Goal: Check status: Check status

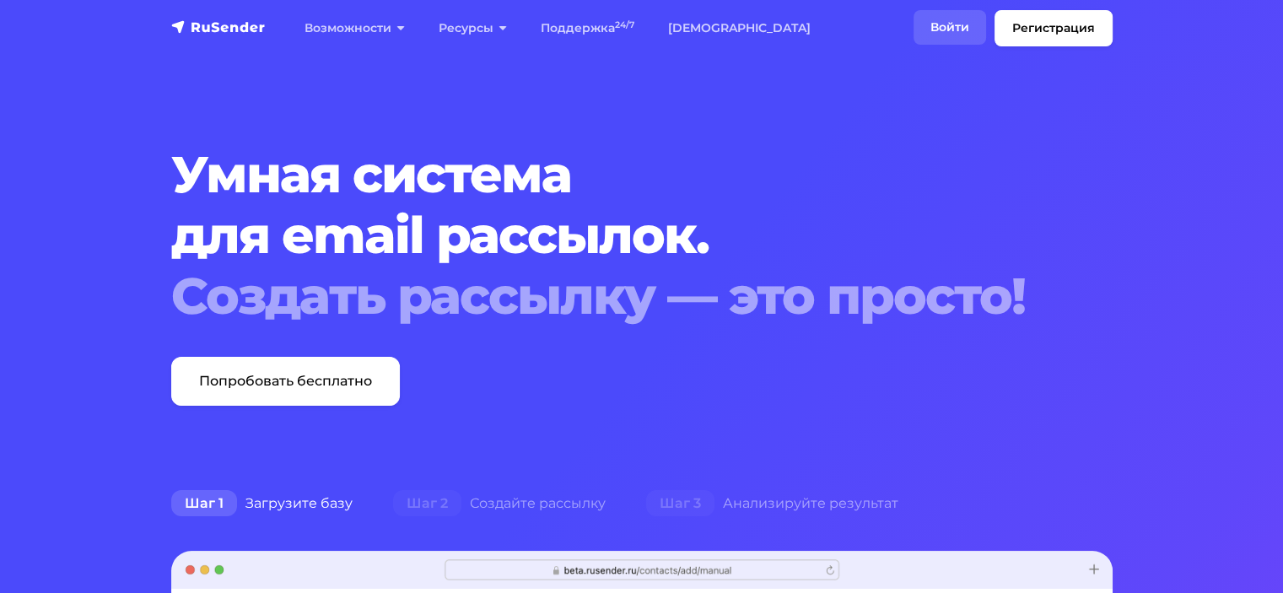
click at [931, 35] on link "Войти" at bounding box center [949, 27] width 73 height 35
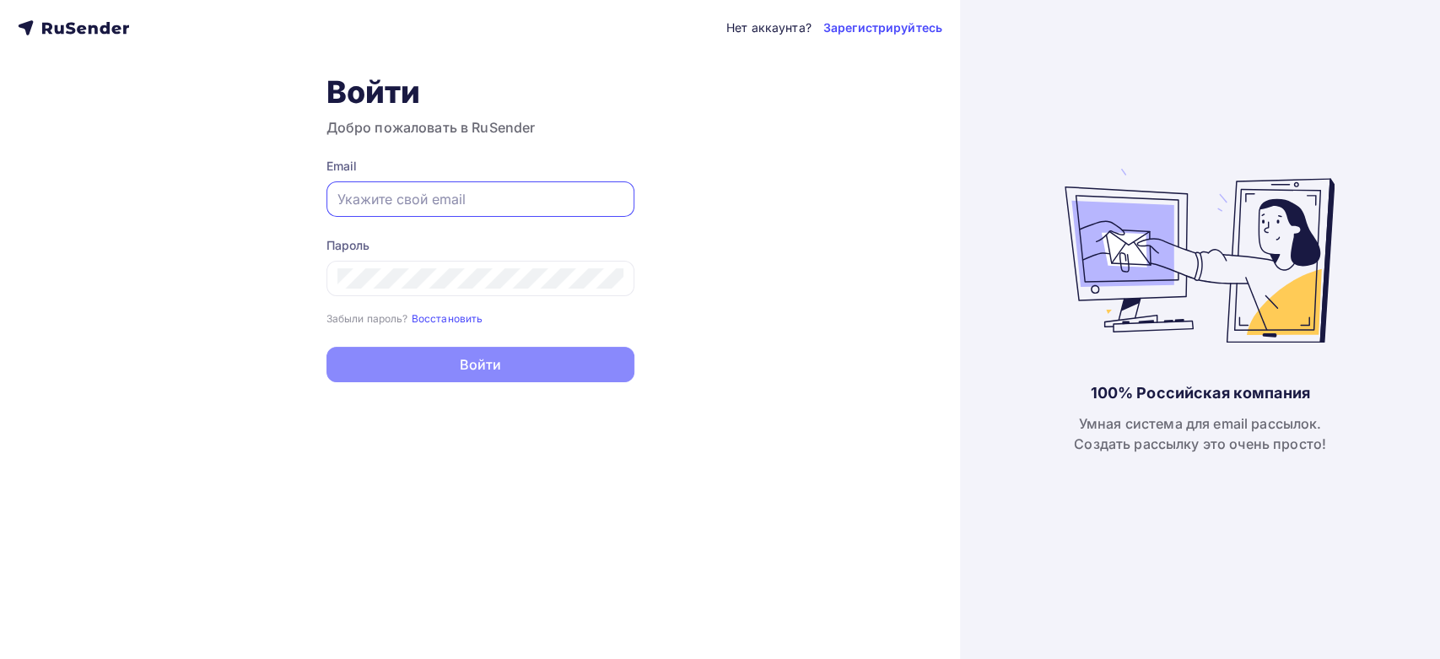
click at [473, 198] on input "text" at bounding box center [480, 199] width 286 height 20
paste input "[PERSON_NAME][EMAIL_ADDRESS][DOMAIN_NAME]"
type input "[PERSON_NAME][EMAIL_ADDRESS][DOMAIN_NAME]"
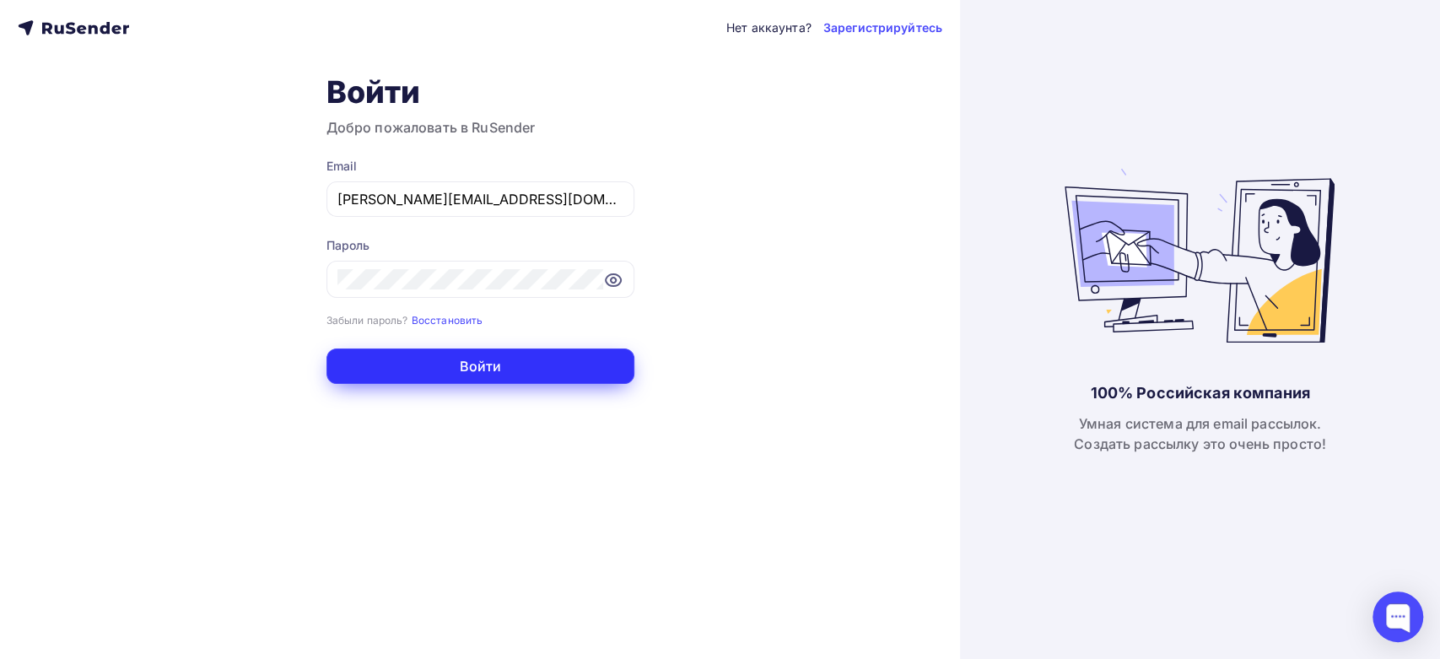
click at [387, 374] on button "Войти" at bounding box center [480, 365] width 308 height 35
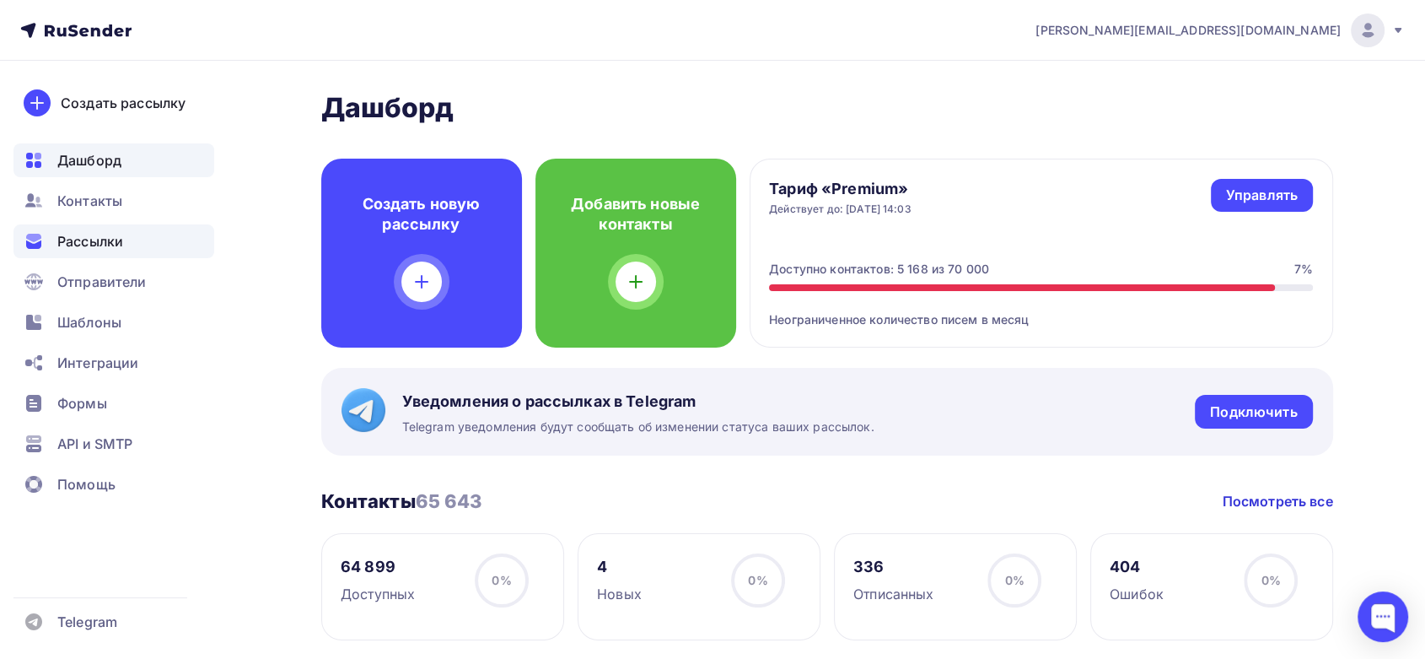
click at [80, 243] on span "Рассылки" at bounding box center [90, 241] width 66 height 20
click at [83, 245] on span "Рассылки" at bounding box center [90, 241] width 66 height 20
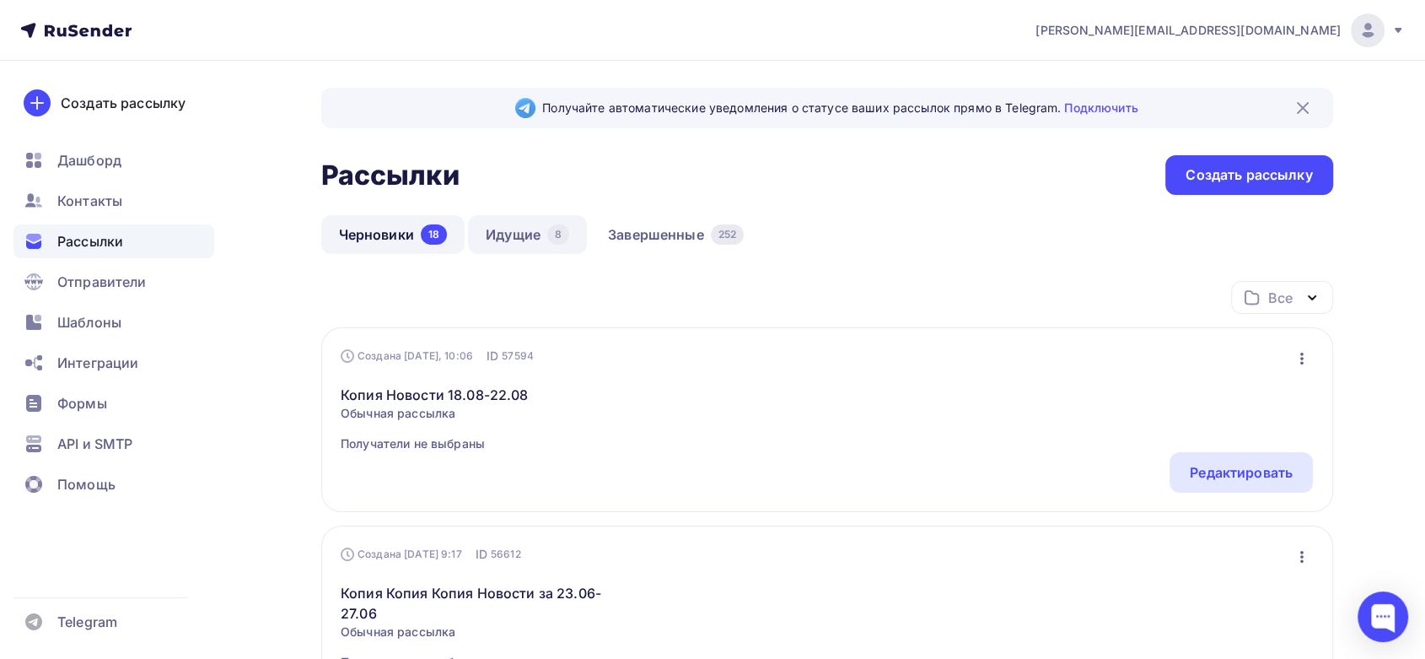
click at [523, 236] on link "Идущие 8" at bounding box center [527, 234] width 119 height 39
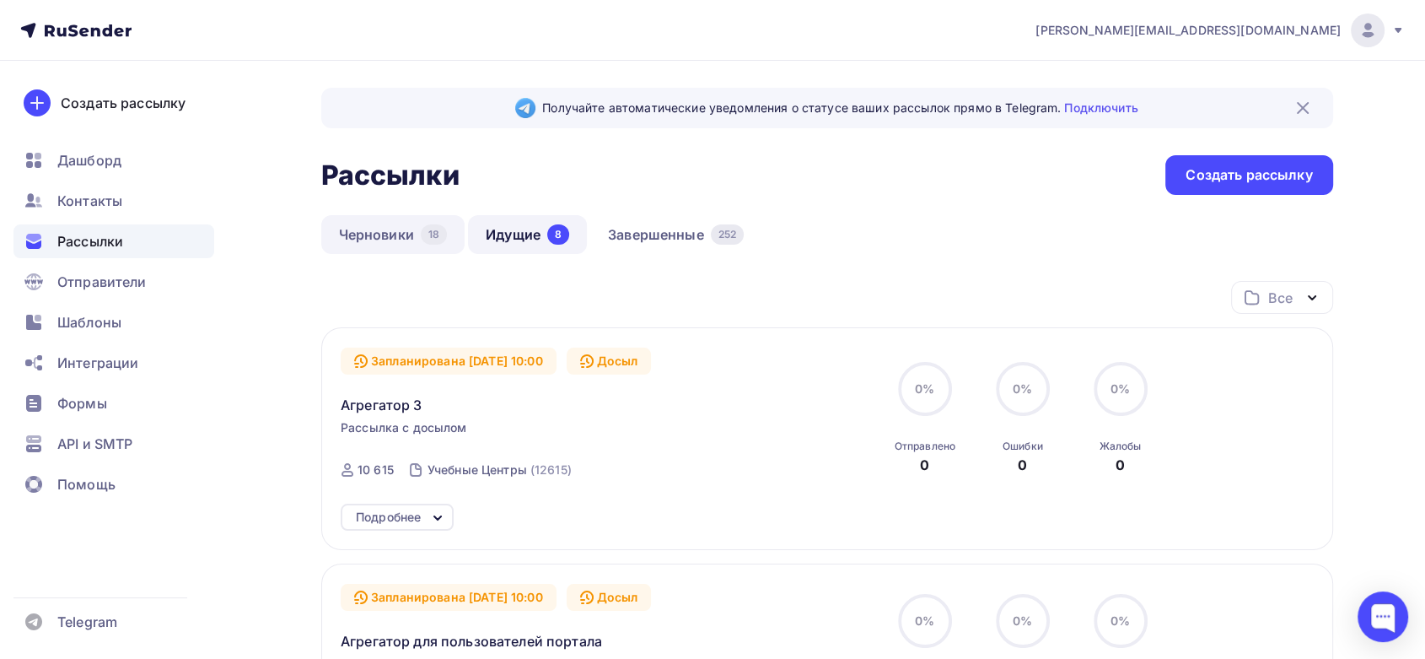
click at [429, 220] on link "Черновики 18" at bounding box center [393, 234] width 144 height 39
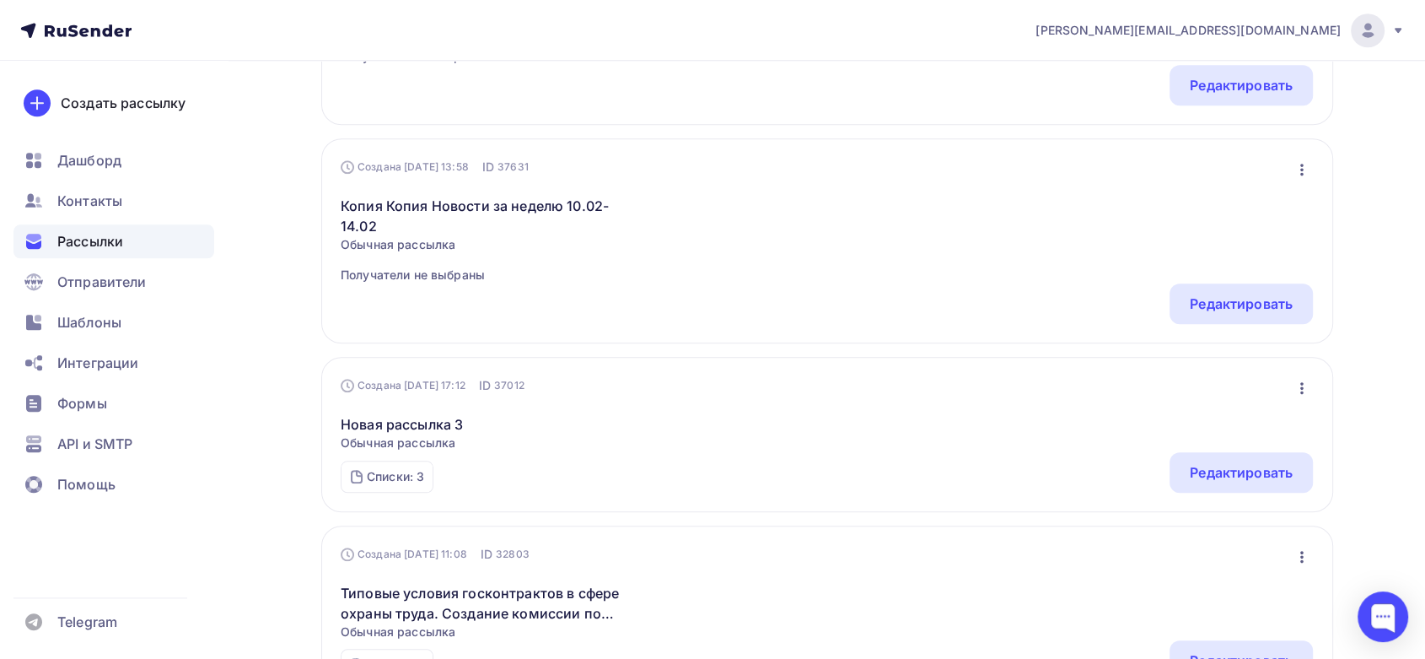
scroll to position [1850, 0]
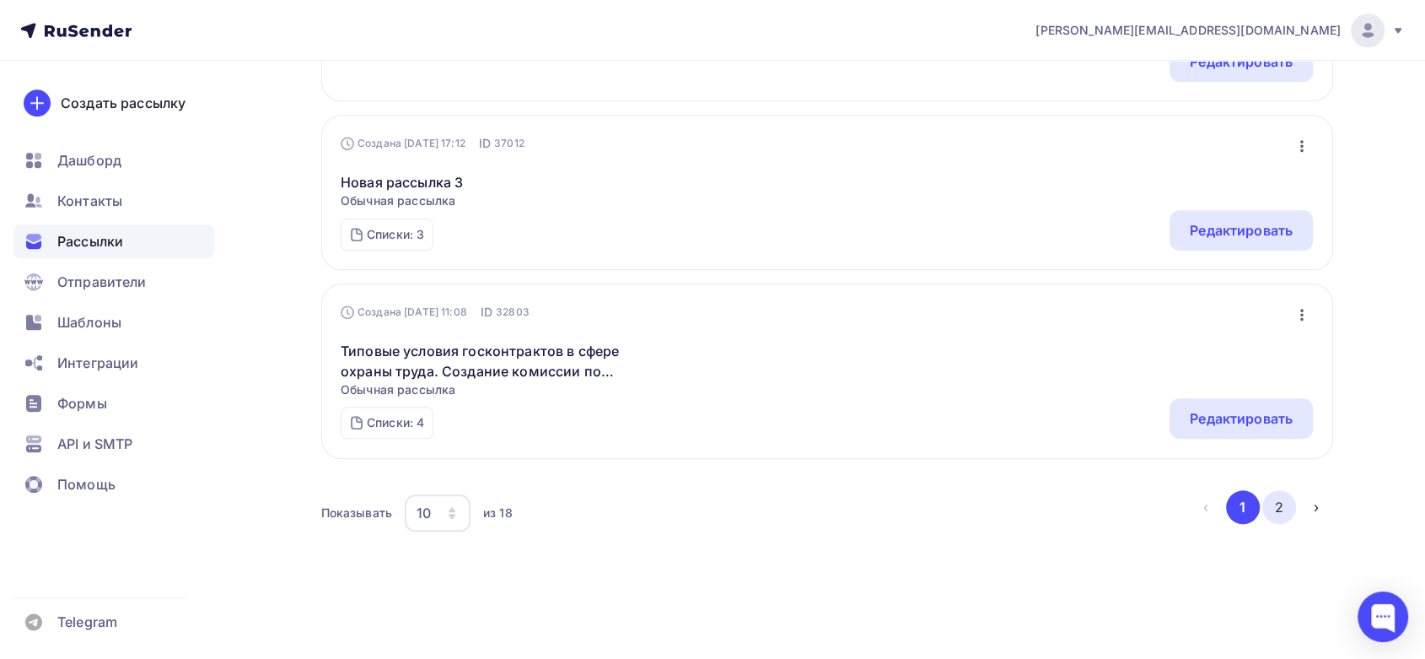
click at [1283, 519] on button "2" at bounding box center [1279, 507] width 34 height 34
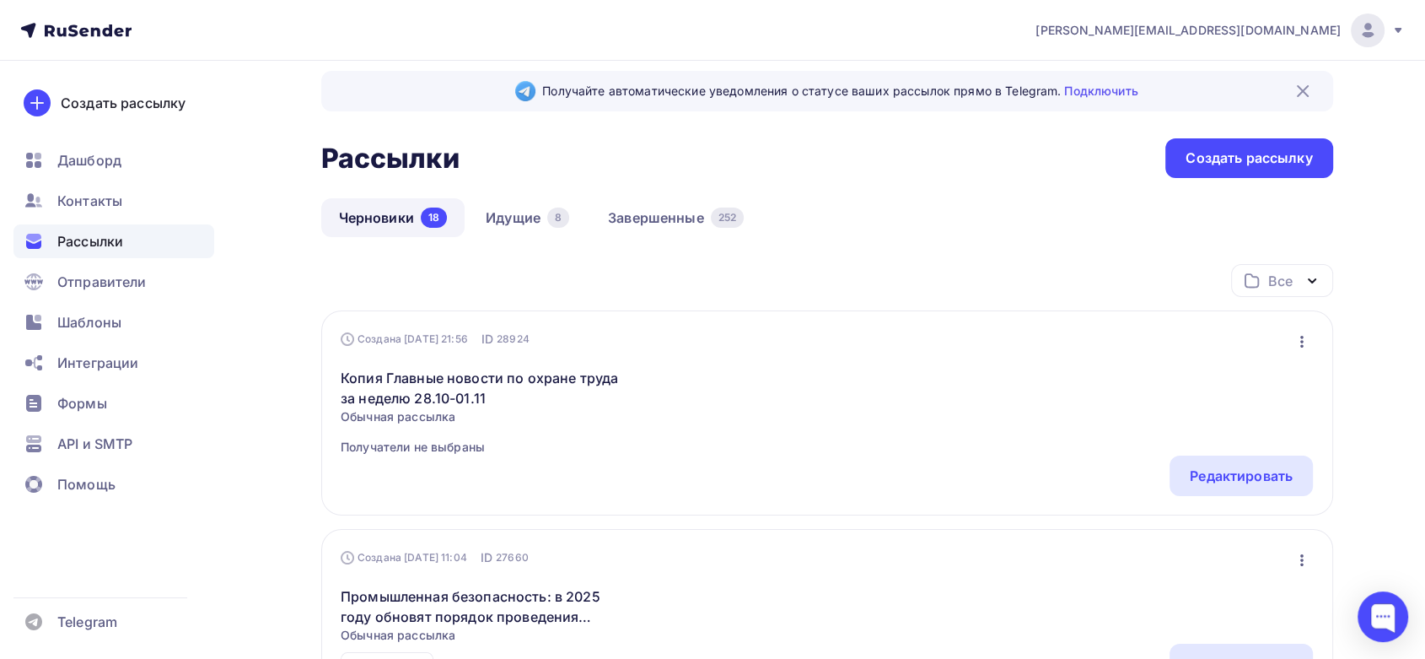
scroll to position [0, 0]
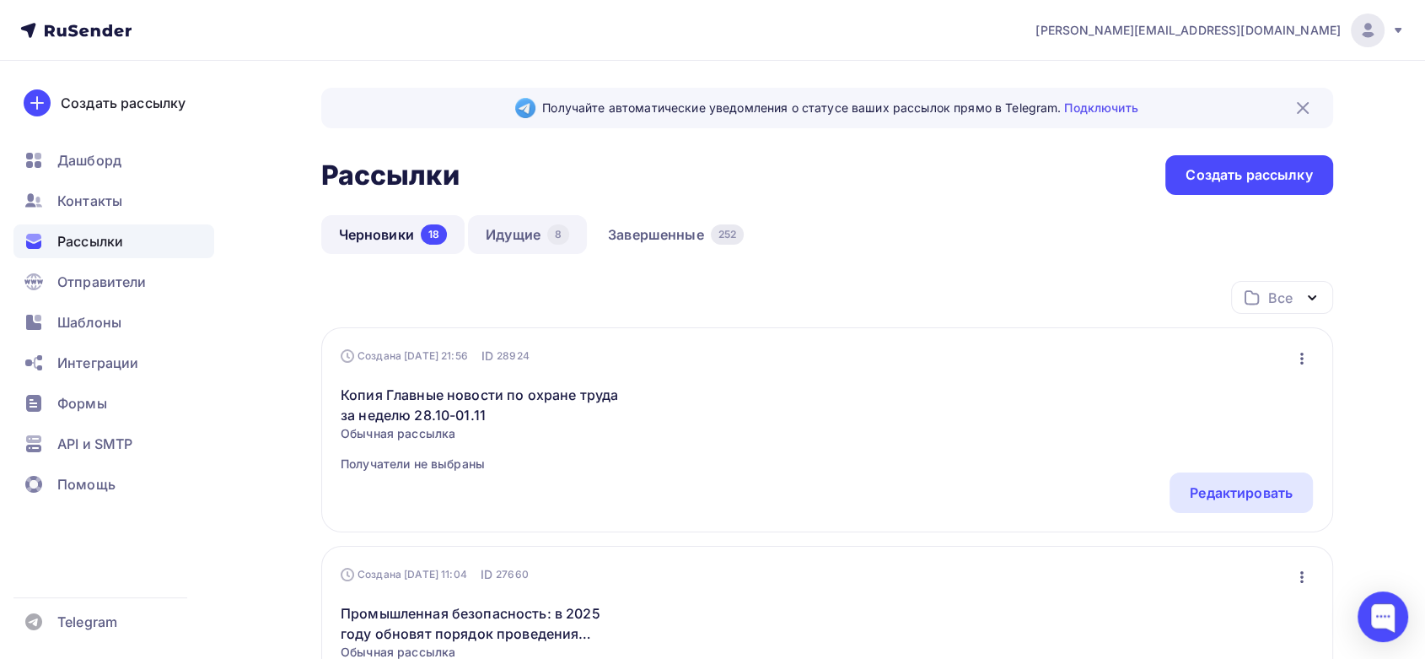
click at [521, 234] on link "Идущие 8" at bounding box center [527, 234] width 119 height 39
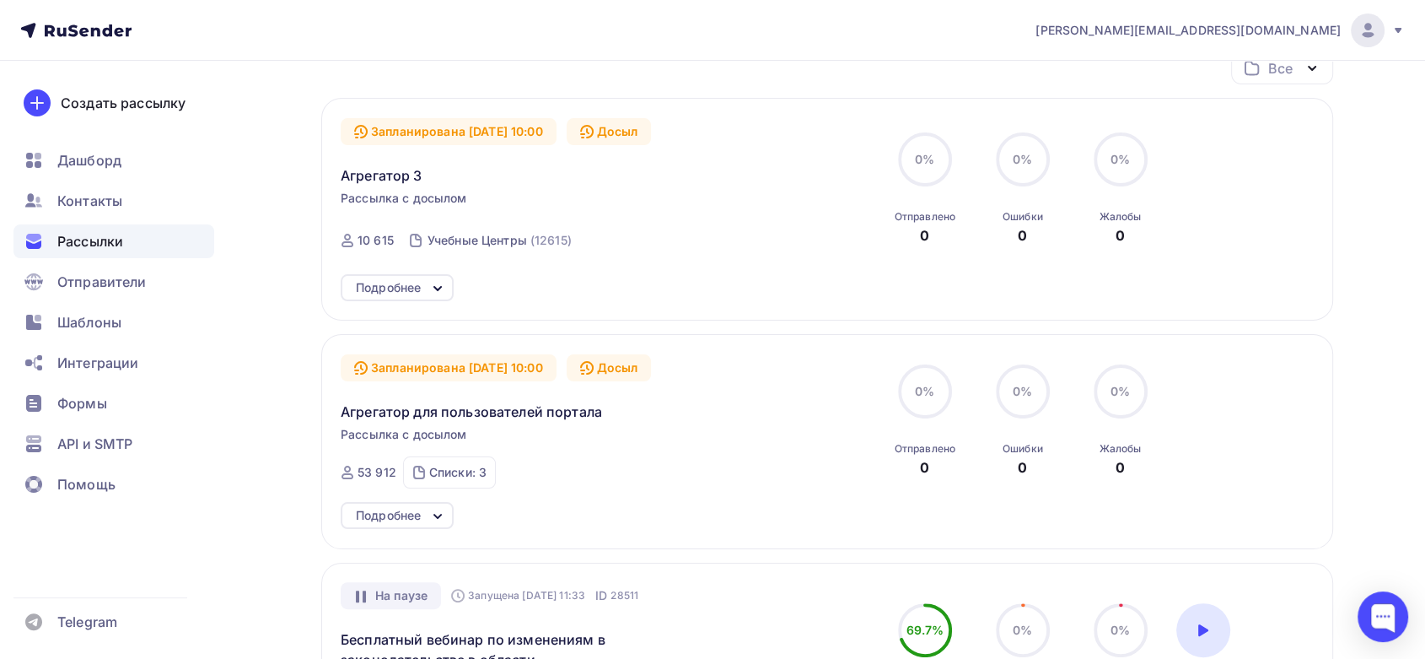
scroll to position [216, 0]
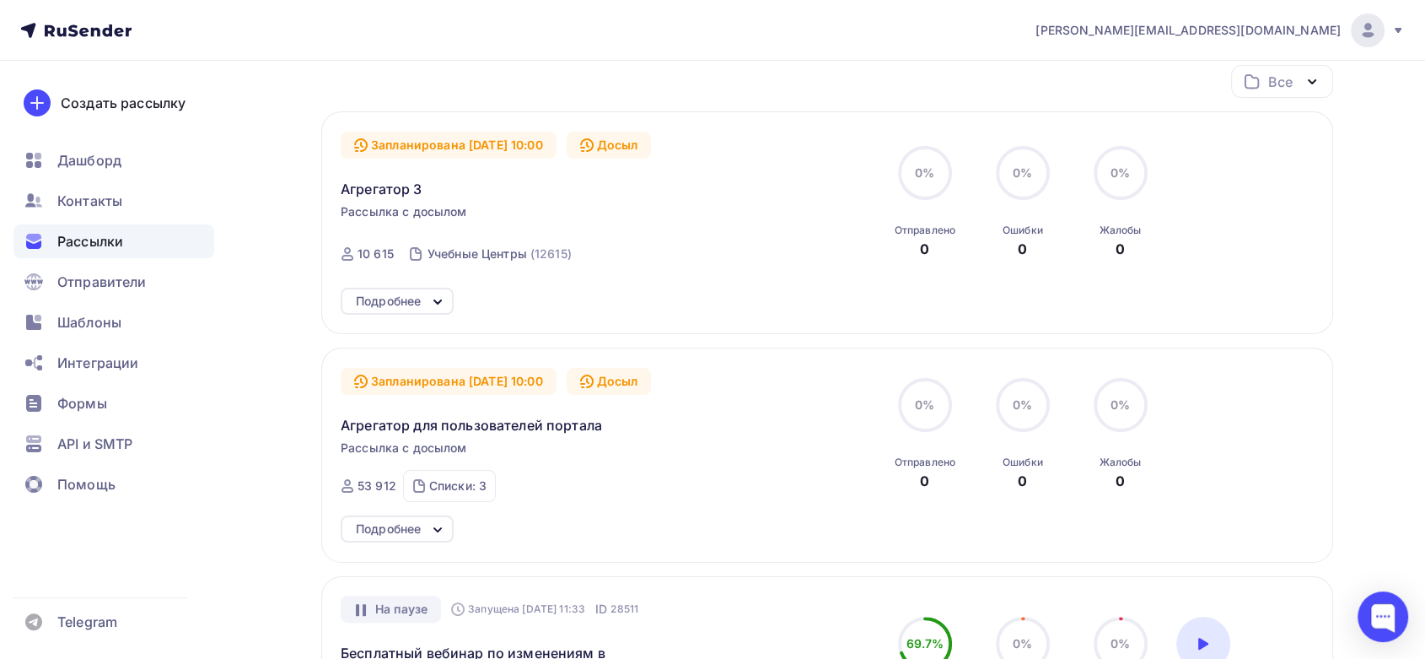
click at [438, 520] on icon at bounding box center [438, 529] width 20 height 20
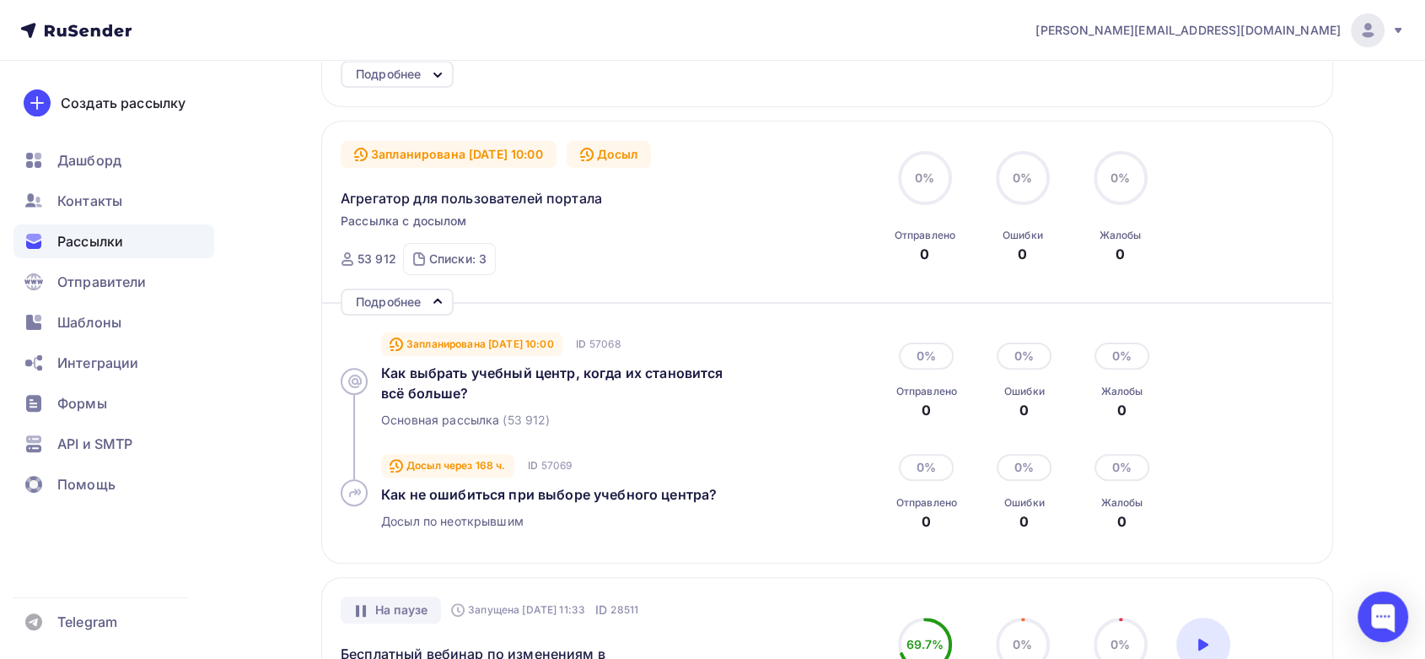
scroll to position [435, 0]
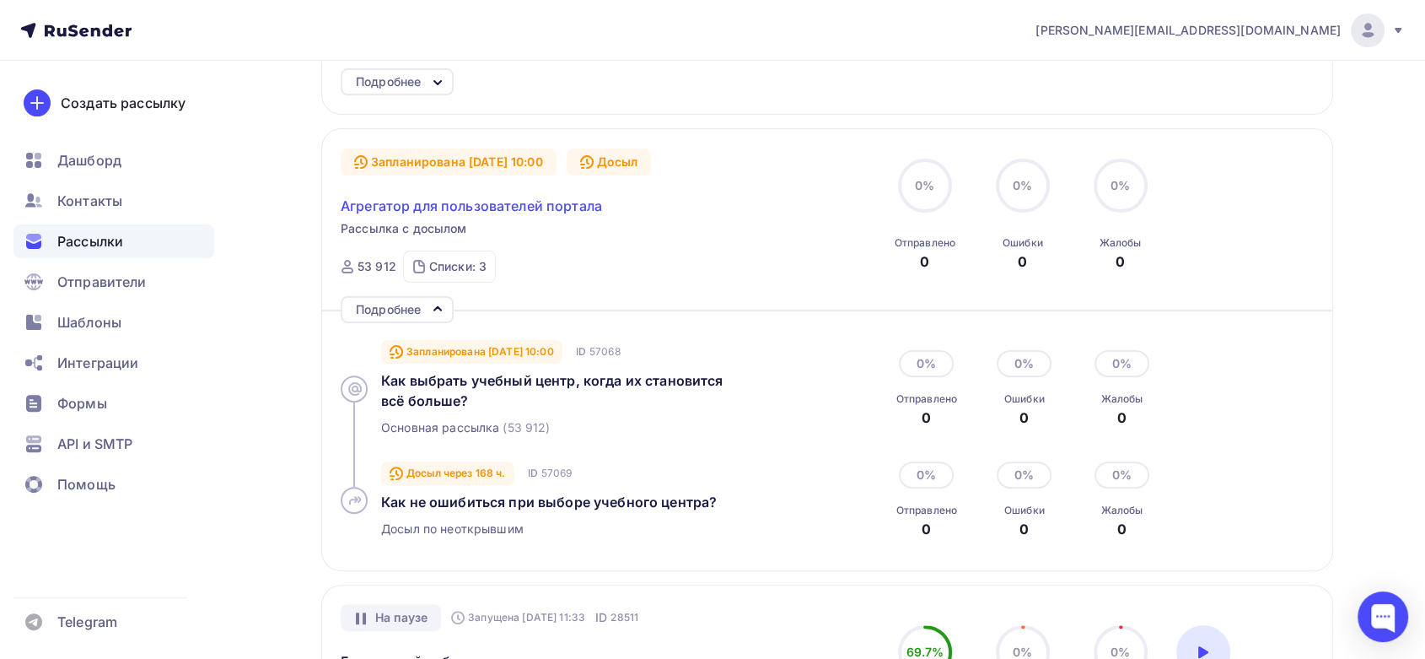
click at [509, 202] on span "Агрегатор для пользователей портала" at bounding box center [471, 206] width 261 height 20
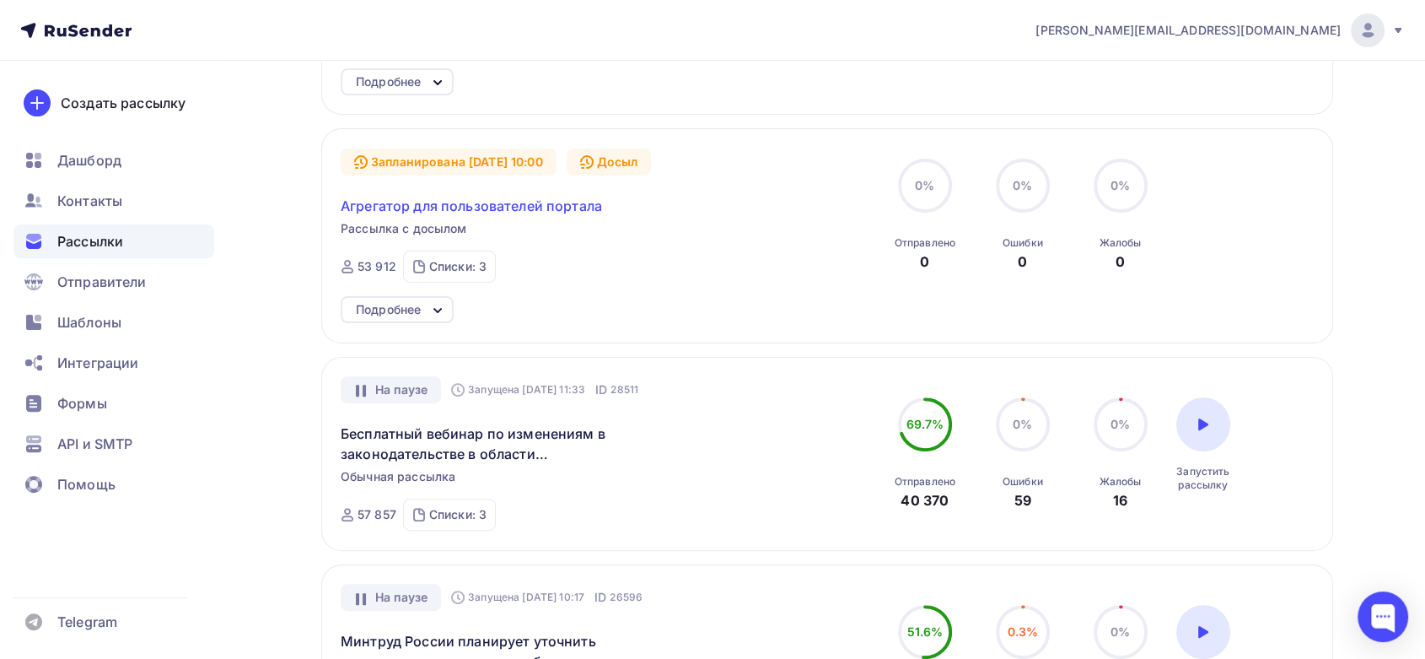
click at [509, 202] on span "Агрегатор для пользователей портала" at bounding box center [471, 206] width 261 height 20
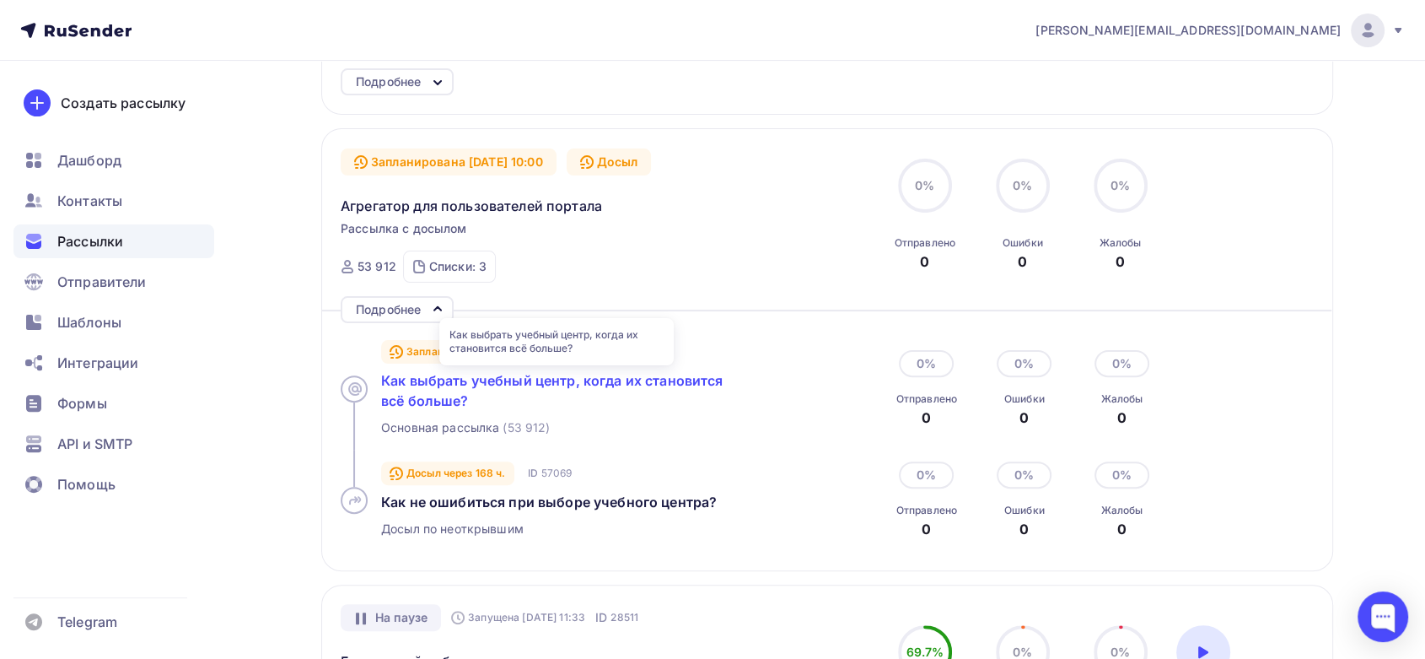
click at [514, 377] on span "Как выбрать учебный центр, когда их становится всё больше?" at bounding box center [552, 390] width 342 height 37
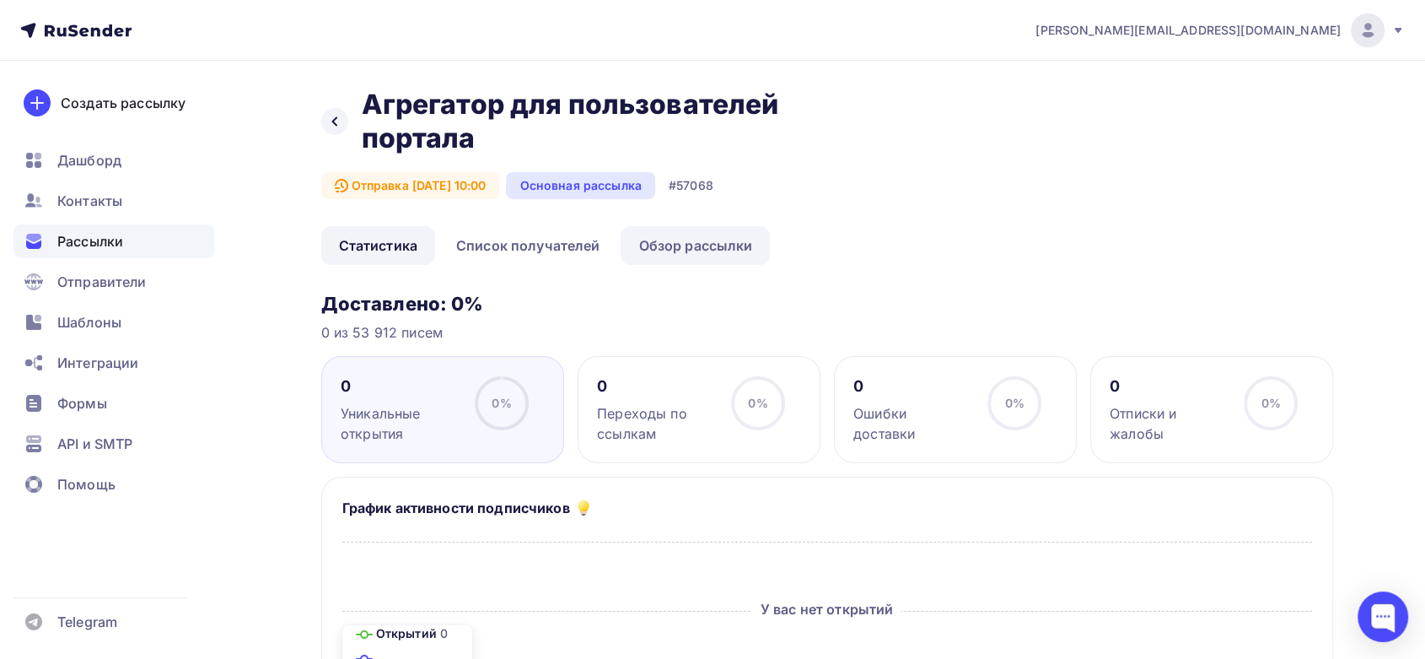
click at [713, 237] on link "Обзор рассылки" at bounding box center [695, 245] width 149 height 39
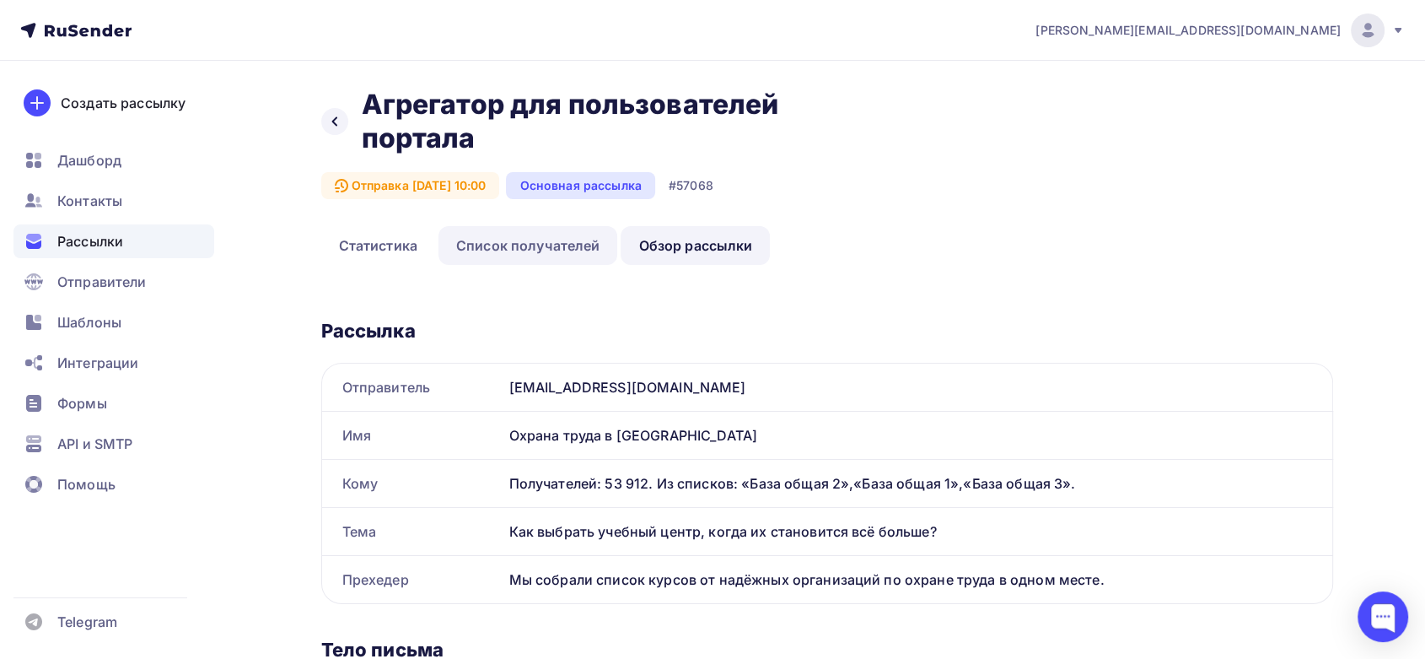
click at [552, 238] on link "Список получателей" at bounding box center [529, 245] width 180 height 39
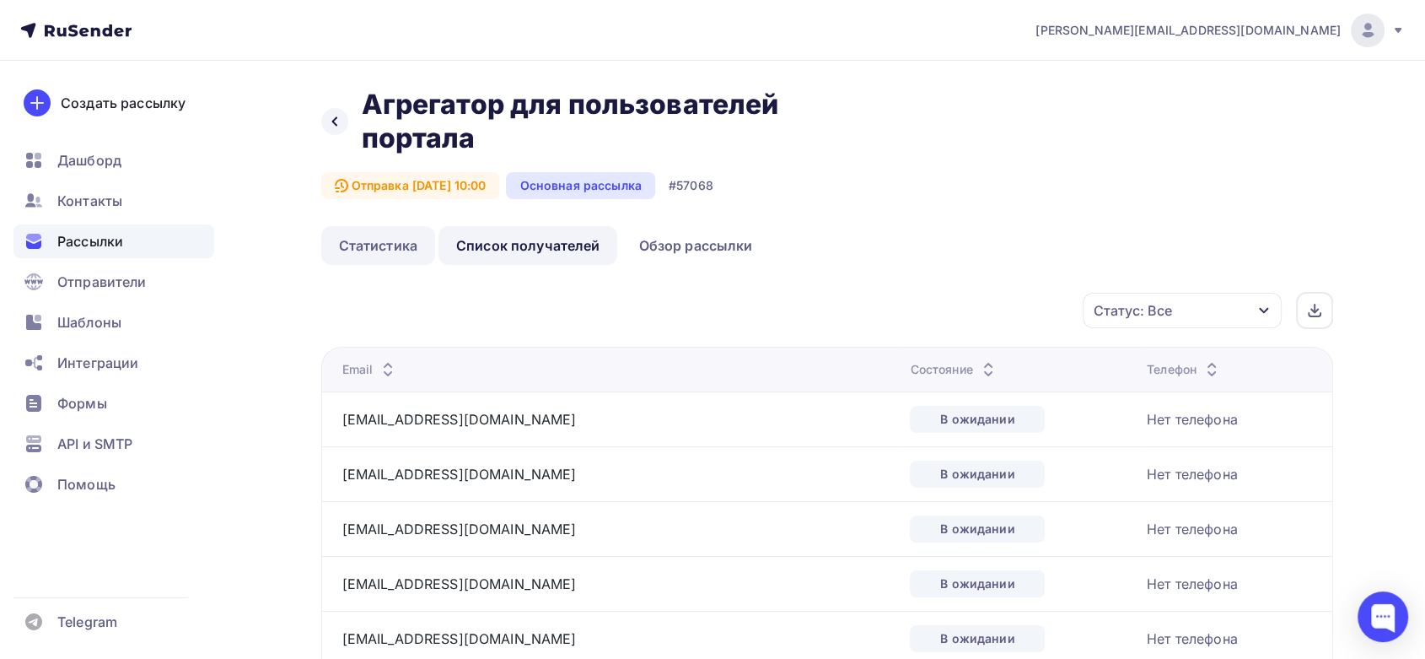
click at [374, 259] on link "Статистика" at bounding box center [378, 245] width 114 height 39
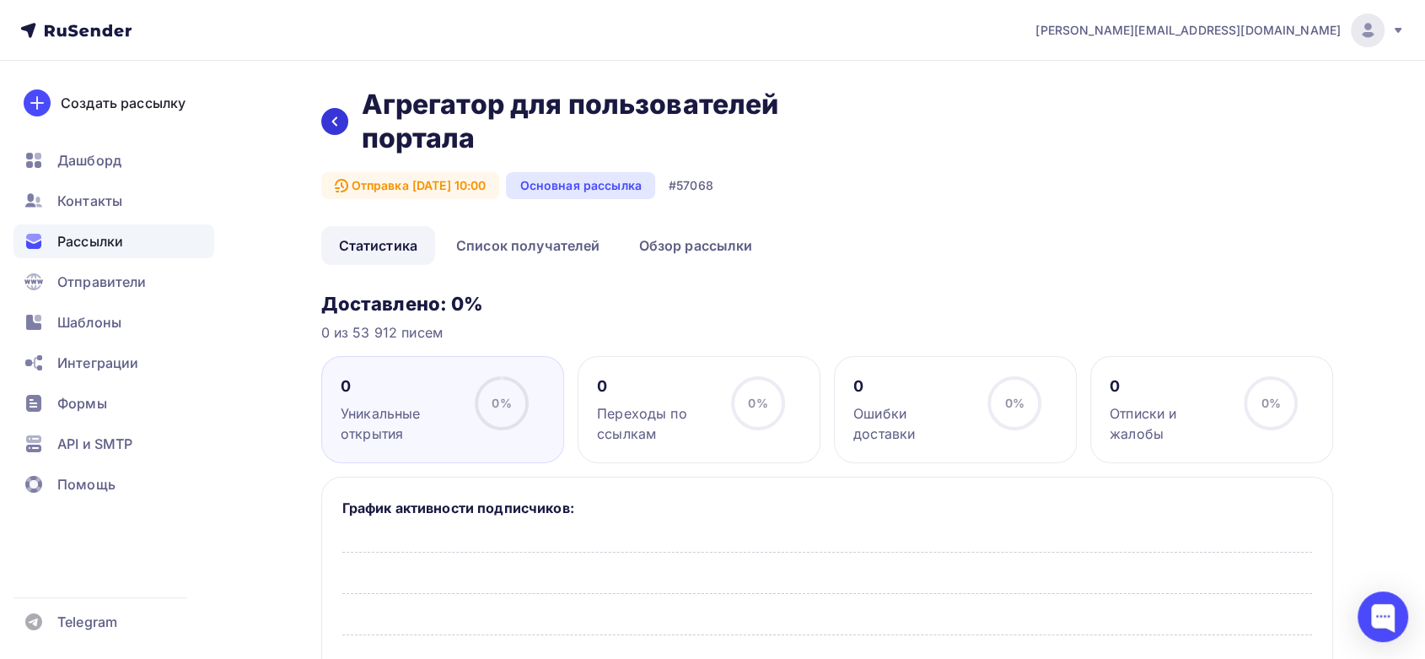
click at [336, 120] on icon at bounding box center [334, 121] width 13 height 13
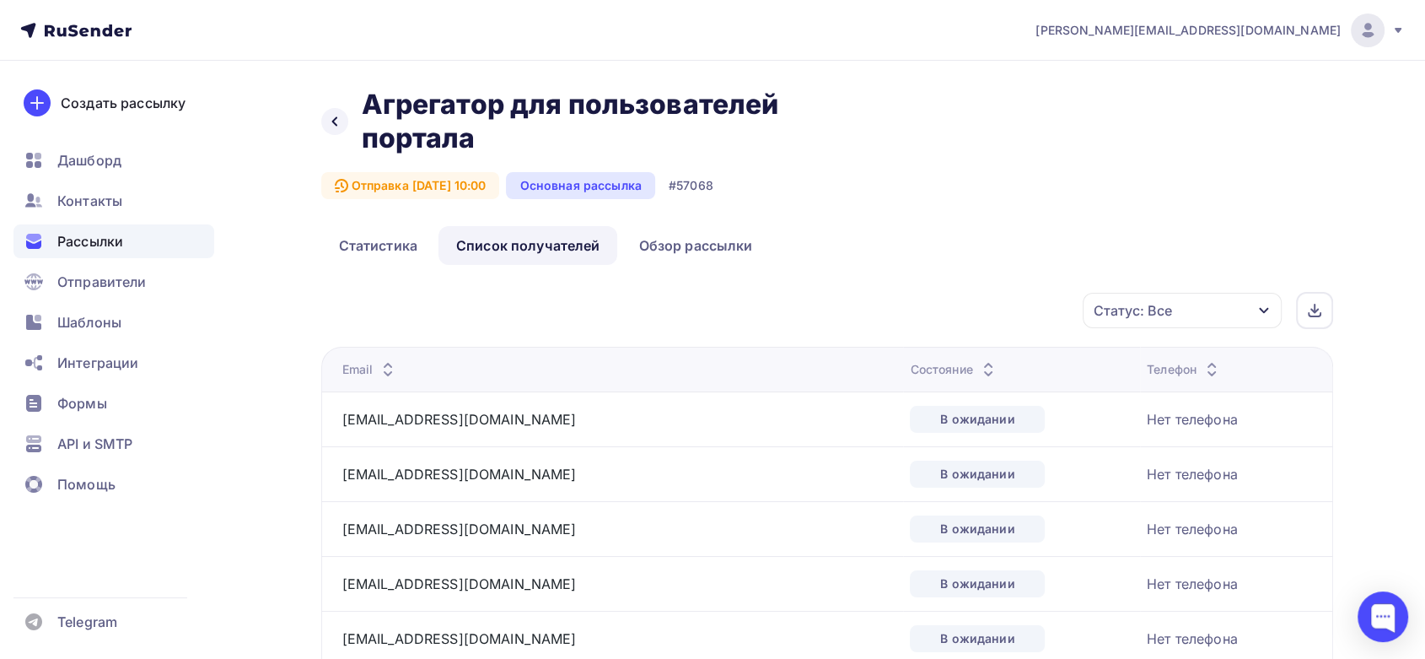
click at [121, 240] on span "Рассылки" at bounding box center [90, 241] width 66 height 20
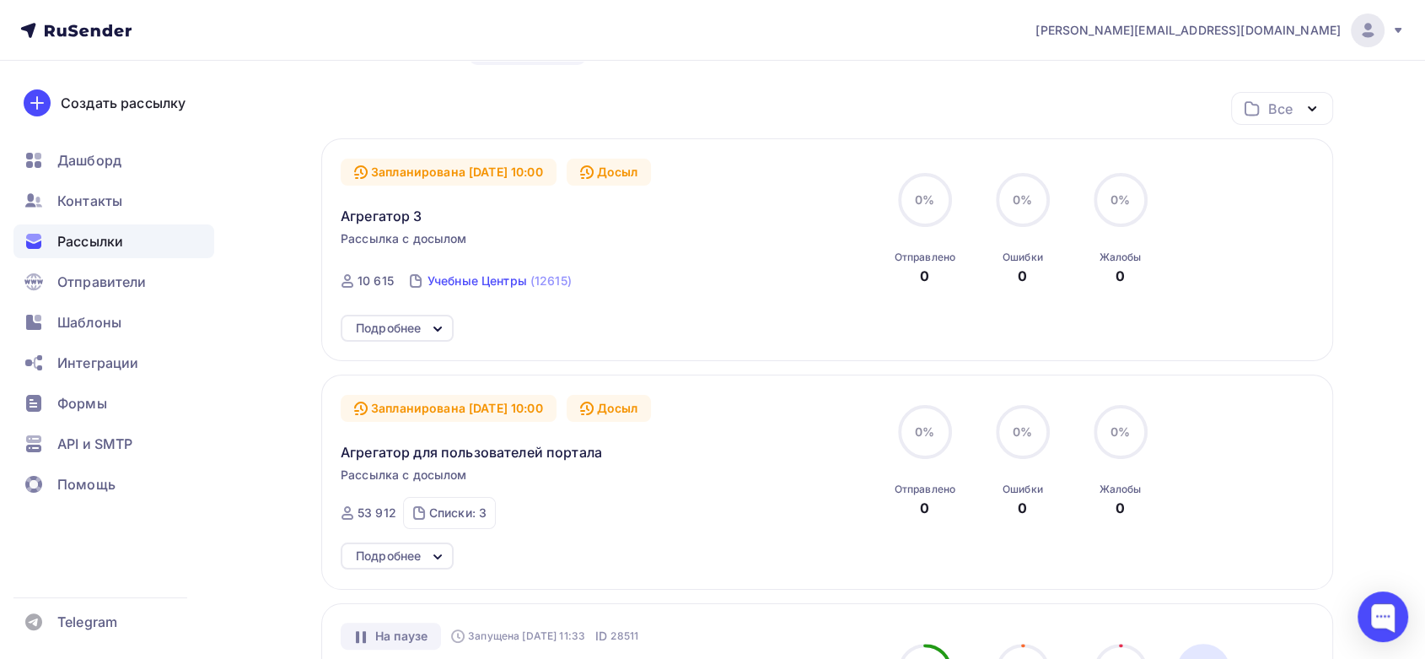
scroll to position [188, 0]
click at [424, 444] on span "Агрегатор для пользователей портала" at bounding box center [471, 453] width 261 height 20
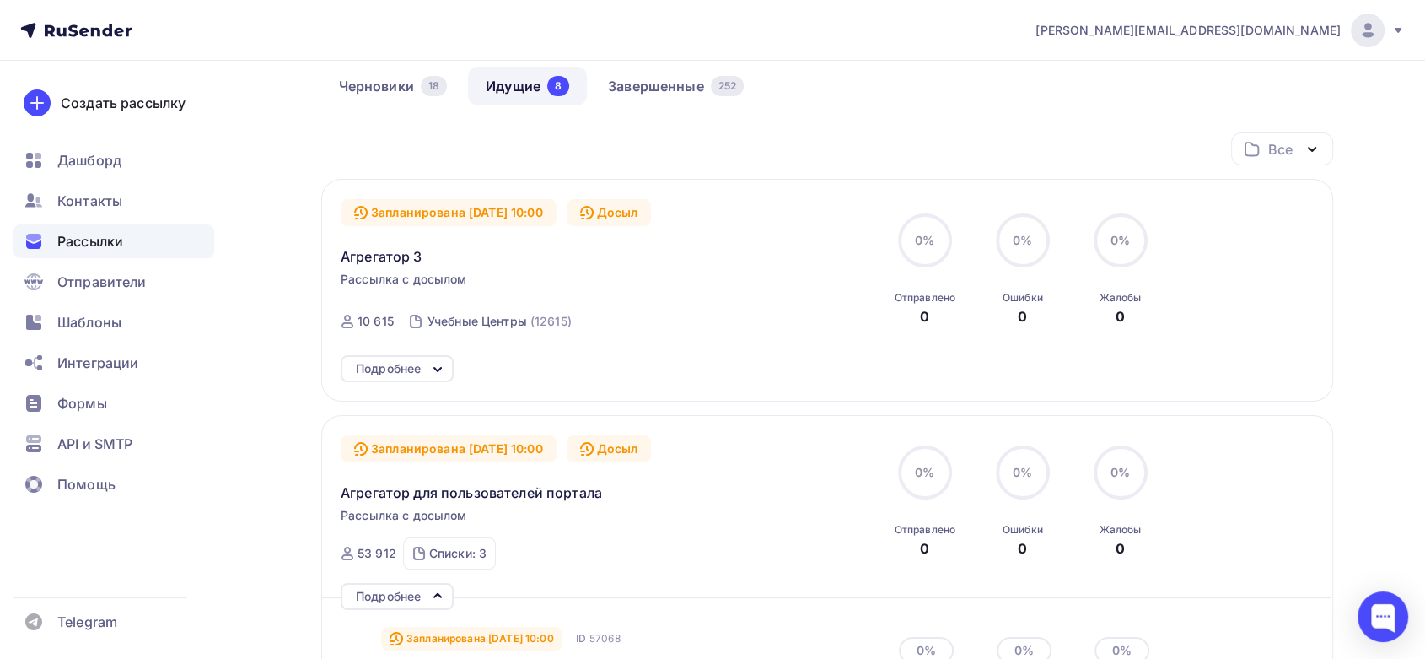
scroll to position [148, 0]
